Goal: Check status: Check status

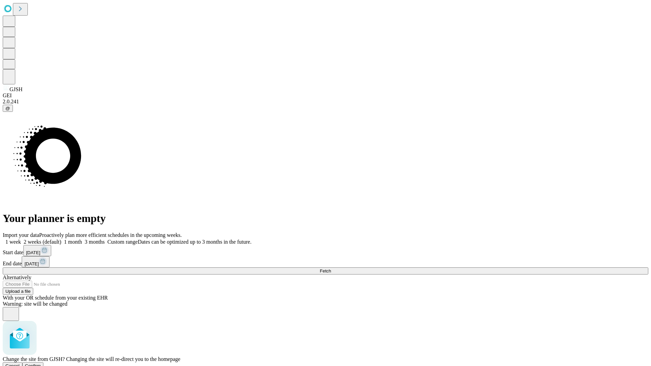
click at [41, 364] on span "Confirm" at bounding box center [33, 366] width 16 height 5
click at [82, 239] on label "1 month" at bounding box center [71, 242] width 21 height 6
click at [331, 269] on span "Fetch" at bounding box center [325, 271] width 11 height 5
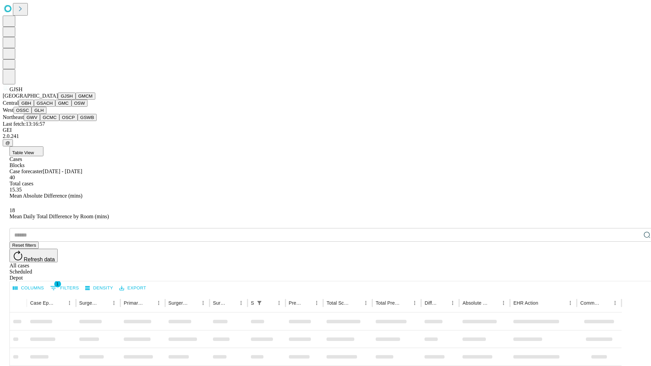
click at [76, 100] on button "GMCM" at bounding box center [86, 96] width 20 height 7
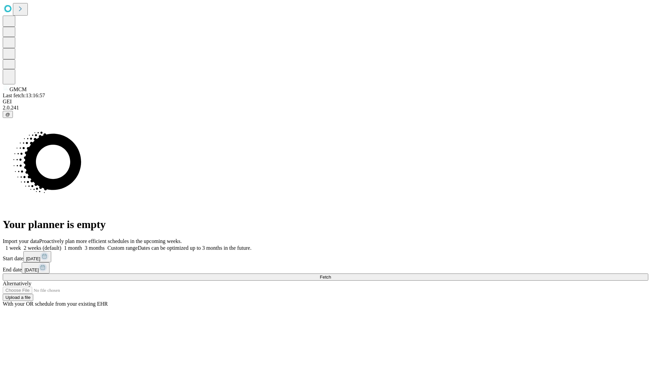
click at [82, 245] on label "1 month" at bounding box center [71, 248] width 21 height 6
click at [331, 275] on span "Fetch" at bounding box center [325, 277] width 11 height 5
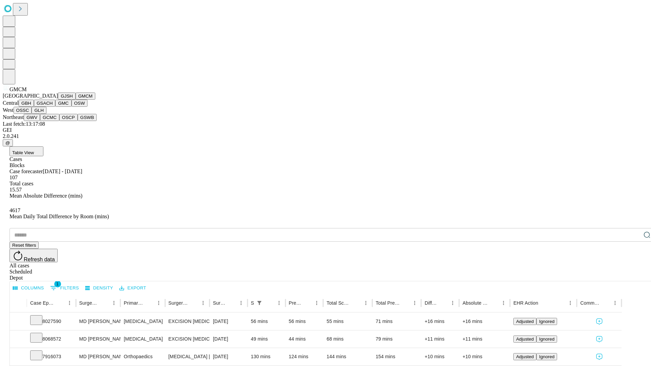
click at [34, 107] on button "GBH" at bounding box center [26, 103] width 15 height 7
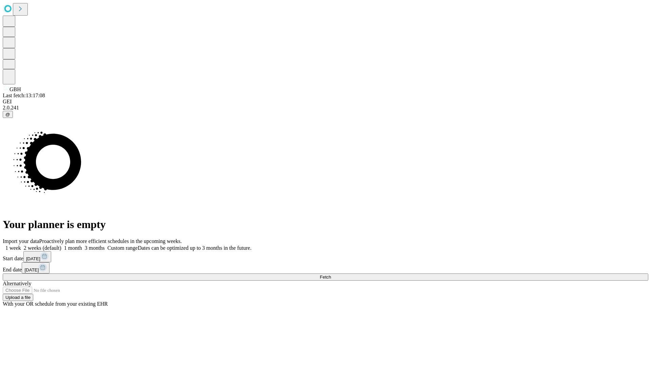
click at [82, 245] on label "1 month" at bounding box center [71, 248] width 21 height 6
click at [331, 275] on span "Fetch" at bounding box center [325, 277] width 11 height 5
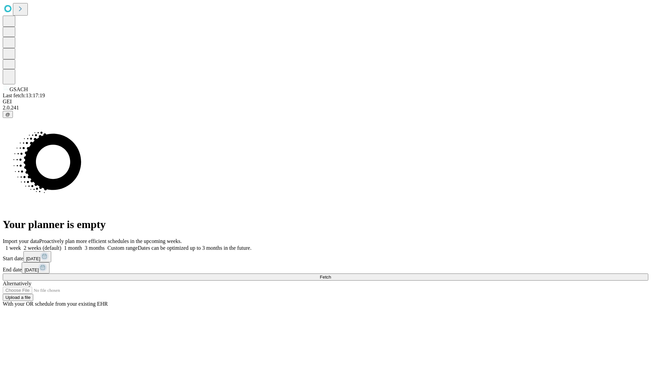
click at [82, 245] on label "1 month" at bounding box center [71, 248] width 21 height 6
click at [331, 275] on span "Fetch" at bounding box center [325, 277] width 11 height 5
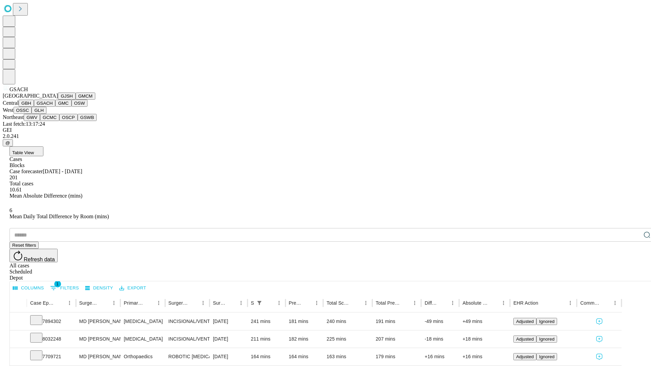
click at [55, 107] on button "GMC" at bounding box center [63, 103] width 16 height 7
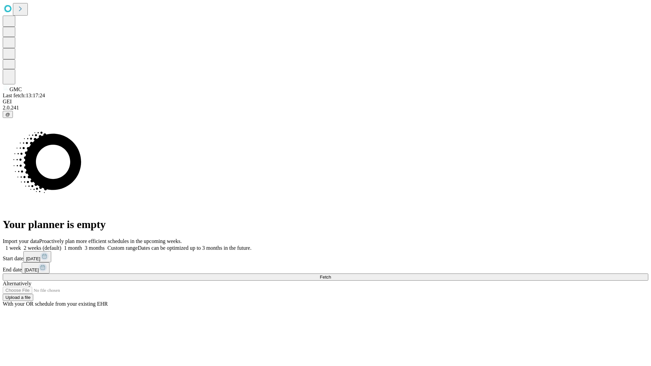
click at [82, 245] on label "1 month" at bounding box center [71, 248] width 21 height 6
click at [331, 275] on span "Fetch" at bounding box center [325, 277] width 11 height 5
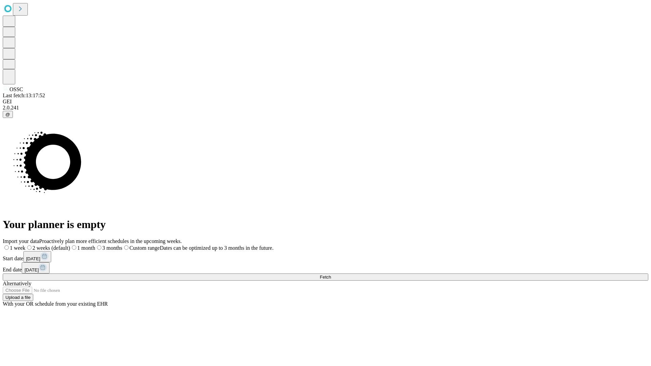
click at [95, 245] on label "1 month" at bounding box center [82, 248] width 25 height 6
click at [331, 275] on span "Fetch" at bounding box center [325, 277] width 11 height 5
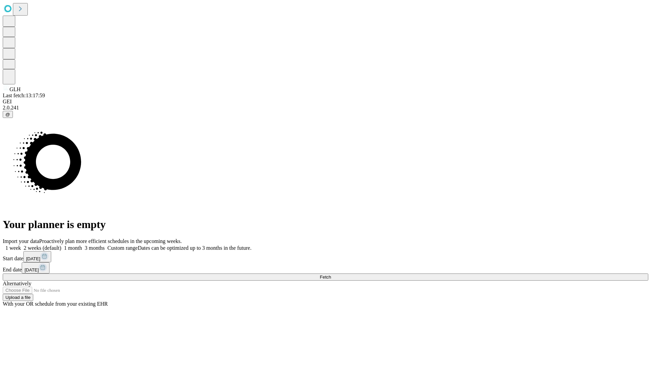
click at [82, 245] on label "1 month" at bounding box center [71, 248] width 21 height 6
click at [331, 275] on span "Fetch" at bounding box center [325, 277] width 11 height 5
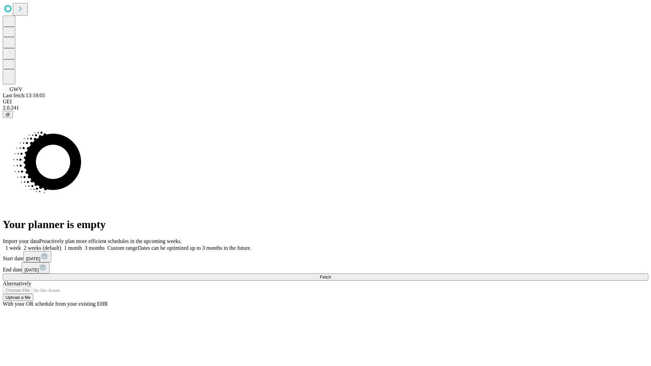
click at [331, 275] on span "Fetch" at bounding box center [325, 277] width 11 height 5
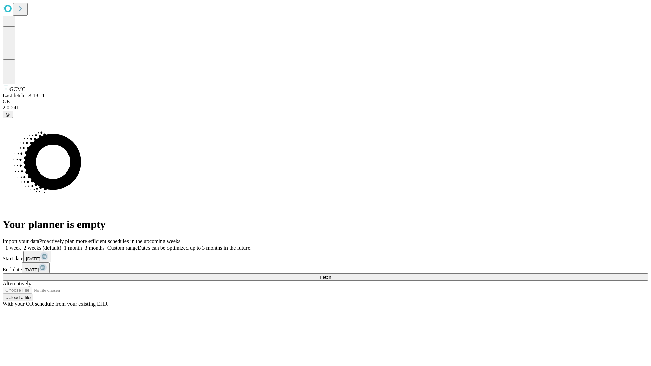
click at [82, 245] on label "1 month" at bounding box center [71, 248] width 21 height 6
click at [331, 275] on span "Fetch" at bounding box center [325, 277] width 11 height 5
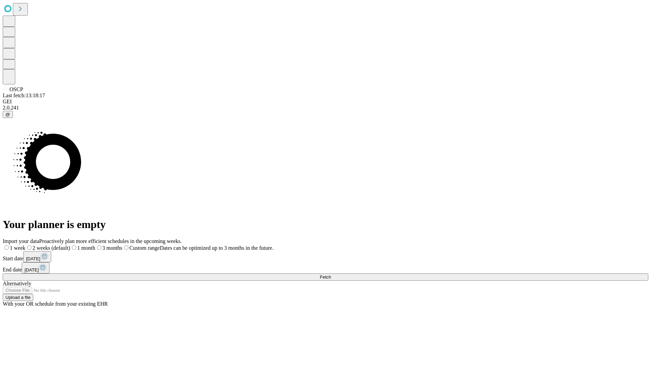
click at [95, 245] on label "1 month" at bounding box center [82, 248] width 25 height 6
click at [331, 275] on span "Fetch" at bounding box center [325, 277] width 11 height 5
